Goal: Information Seeking & Learning: Learn about a topic

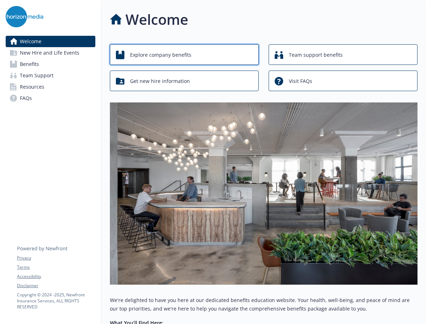
click at [167, 56] on span "Explore company benefits" at bounding box center [160, 54] width 61 height 13
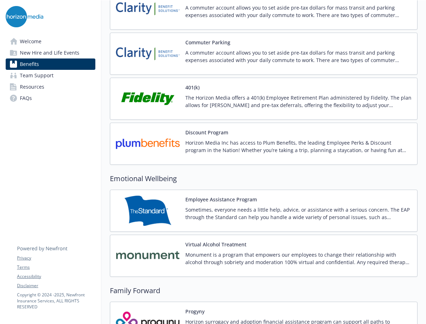
click at [304, 106] on p "The Horizon Media offers a 401(k) Employee Retirement Plan administered by Fide…" at bounding box center [298, 101] width 226 height 15
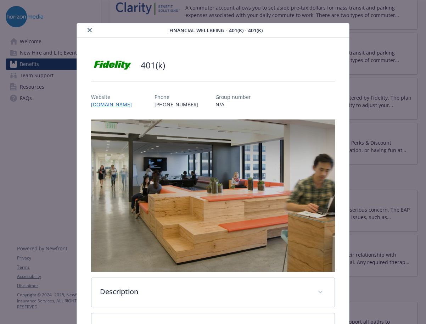
scroll to position [92, 0]
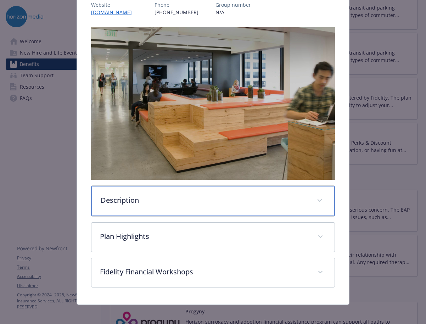
click at [319, 195] on span "details for plan Financial Wellbeing - 401(k) - 401(k)" at bounding box center [319, 200] width 11 height 11
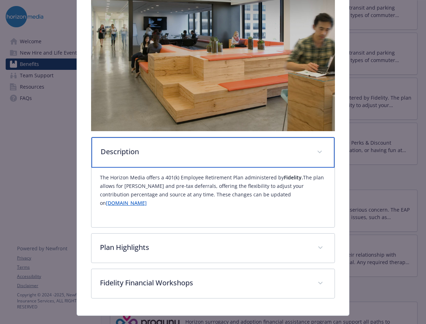
scroll to position [145, 0]
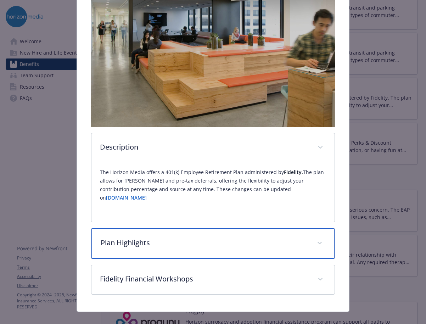
click at [319, 238] on span "details for plan Financial Wellbeing - 401(k) - 401(k)" at bounding box center [319, 243] width 11 height 11
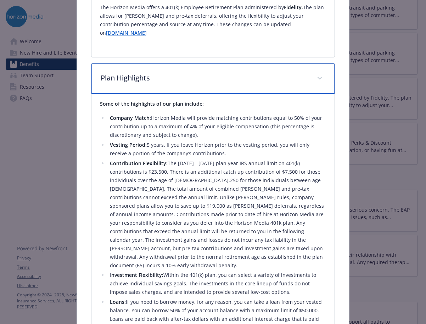
scroll to position [309, 0]
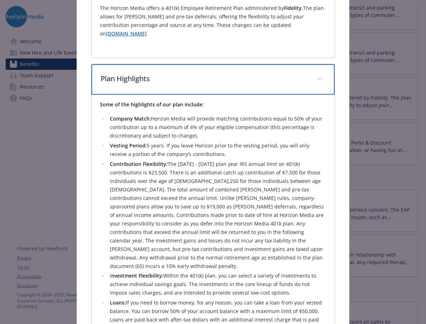
click at [318, 78] on icon "details for plan Financial Wellbeing - 401(k) - 401(k)" at bounding box center [320, 79] width 4 height 2
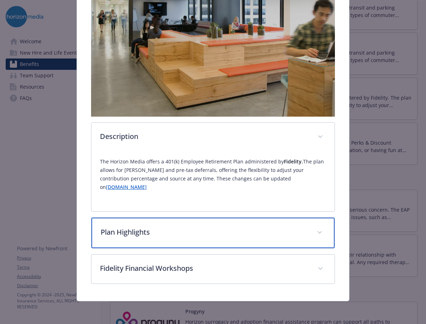
scroll to position [145, 0]
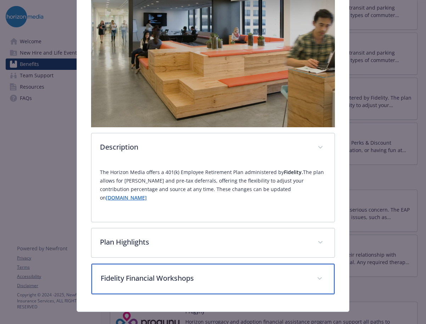
click at [317, 273] on span "details for plan Financial Wellbeing - 401(k) - 401(k)" at bounding box center [319, 278] width 11 height 11
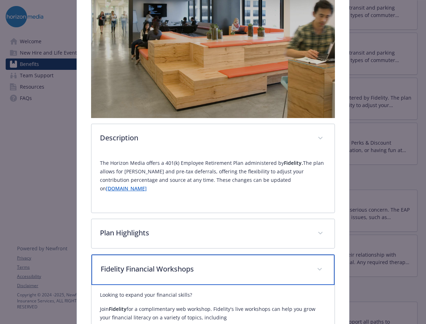
scroll to position [154, 0]
click at [316, 264] on span "details for plan Financial Wellbeing - 401(k) - 401(k)" at bounding box center [319, 269] width 11 height 11
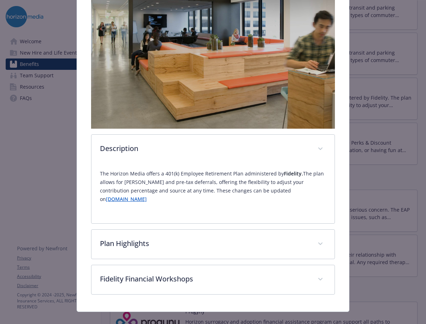
scroll to position [143, 0]
click at [118, 34] on img "details for plan Financial Wellbeing - 401(k) - 401(k)" at bounding box center [213, 52] width 244 height 152
